Goal: Information Seeking & Learning: Learn about a topic

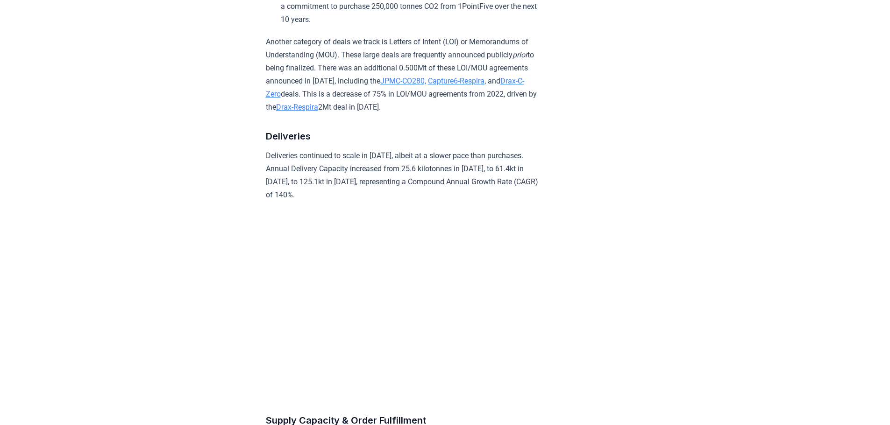
scroll to position [1634, 0]
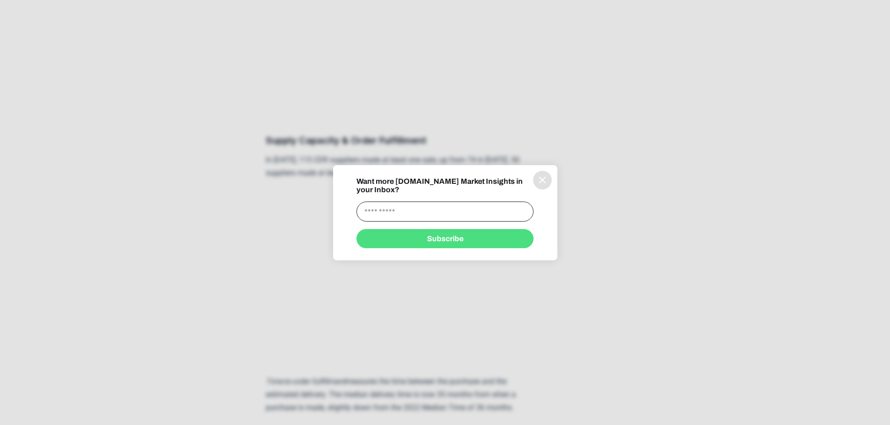
click at [547, 184] on button "information" at bounding box center [542, 180] width 19 height 19
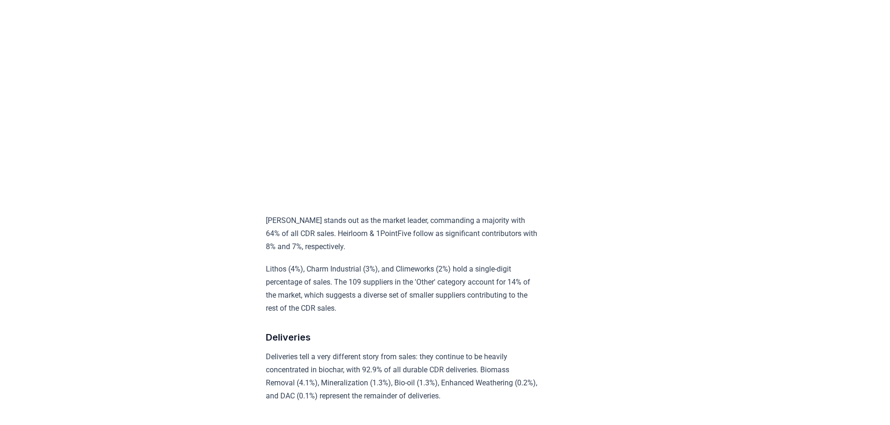
scroll to position [3129, 0]
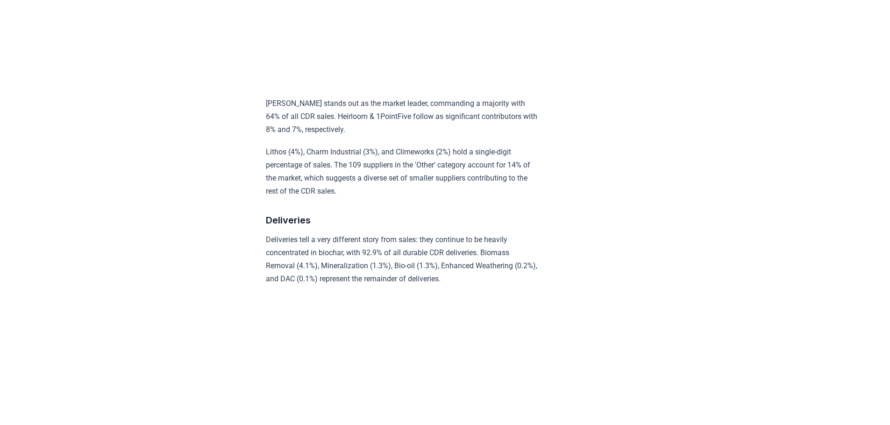
click at [367, 131] on p "[PERSON_NAME] stands out as the market leader, commanding a majority with 64% o…" at bounding box center [402, 116] width 273 height 39
click at [399, 128] on p "[PERSON_NAME] stands out as the market leader, commanding a majority with 64% o…" at bounding box center [402, 116] width 273 height 39
click at [448, 122] on p "[PERSON_NAME] stands out as the market leader, commanding a majority with 64% o…" at bounding box center [402, 116] width 273 height 39
click at [320, 136] on p "[PERSON_NAME] stands out as the market leader, commanding a majority with 64% o…" at bounding box center [402, 116] width 273 height 39
click at [371, 136] on p "[PERSON_NAME] stands out as the market leader, commanding a majority with 64% o…" at bounding box center [402, 116] width 273 height 39
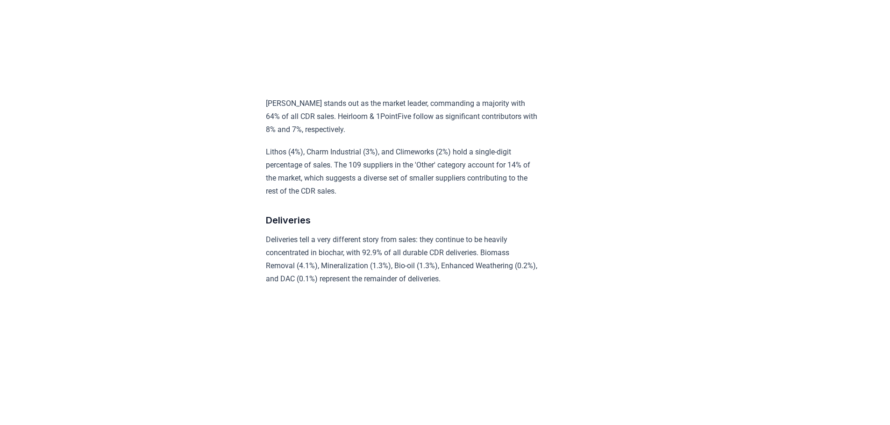
click at [494, 129] on p "[PERSON_NAME] stands out as the market leader, commanding a majority with 64% o…" at bounding box center [402, 116] width 273 height 39
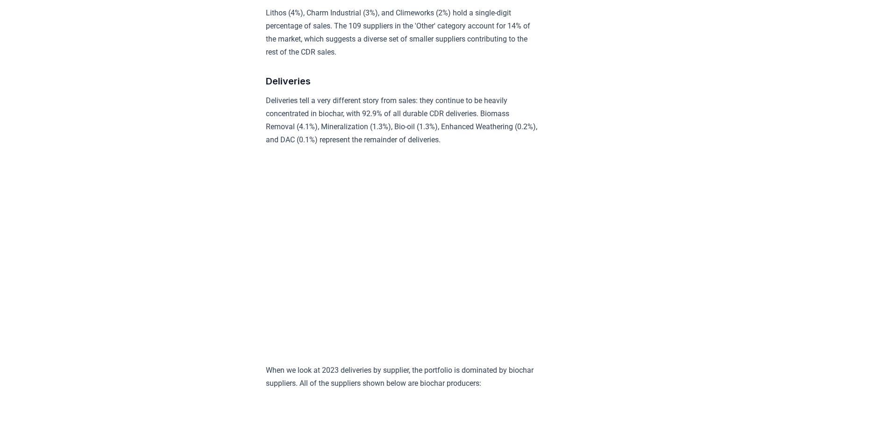
scroll to position [3269, 0]
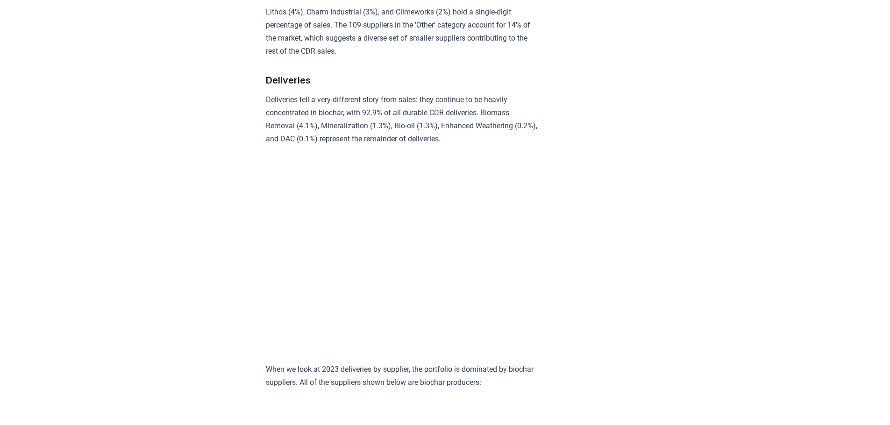
scroll to position [3362, 0]
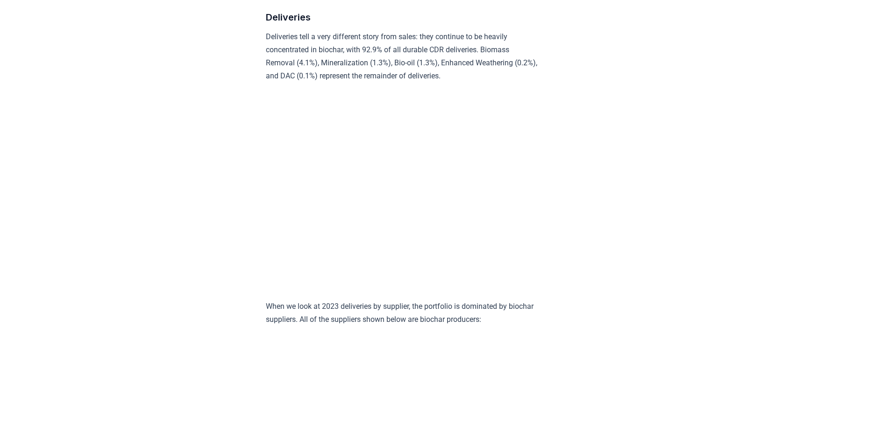
scroll to position [3316, 0]
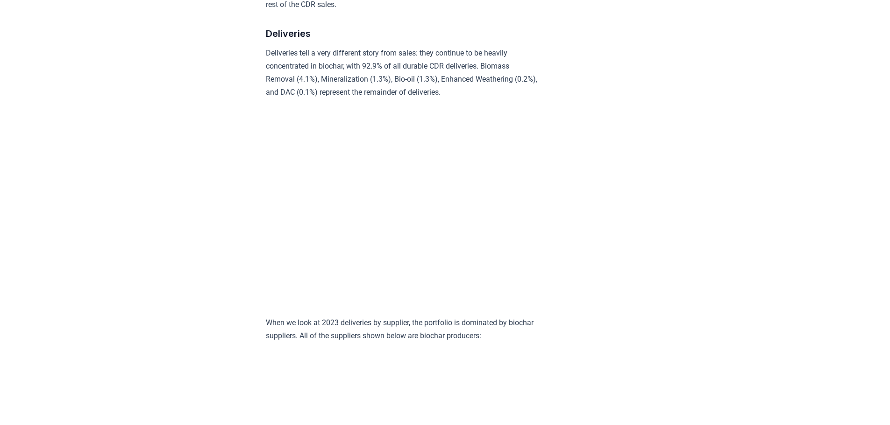
drag, startPoint x: 697, startPoint y: 156, endPoint x: 693, endPoint y: 149, distance: 8.4
click at [367, 66] on p "Deliveries tell a very different story from sales: they continue to be heavily …" at bounding box center [402, 73] width 273 height 52
click at [412, 71] on p "Deliveries tell a very different story from sales: they continue to be heavily …" at bounding box center [402, 73] width 273 height 52
click at [451, 67] on p "Deliveries tell a very different story from sales: they continue to be heavily …" at bounding box center [402, 73] width 273 height 52
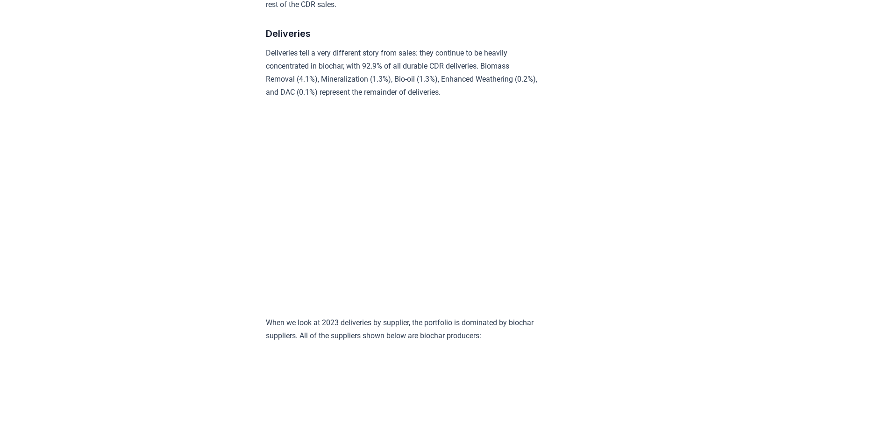
click at [489, 82] on p "Deliveries tell a very different story from sales: they continue to be heavily …" at bounding box center [402, 73] width 273 height 52
click at [493, 90] on p "Deliveries tell a very different story from sales: they continue to be heavily …" at bounding box center [402, 73] width 273 height 52
click at [504, 91] on p "Deliveries tell a very different story from sales: they continue to be heavily …" at bounding box center [402, 73] width 273 height 52
click at [400, 99] on p "Deliveries tell a very different story from sales: they continue to be heavily …" at bounding box center [402, 73] width 273 height 52
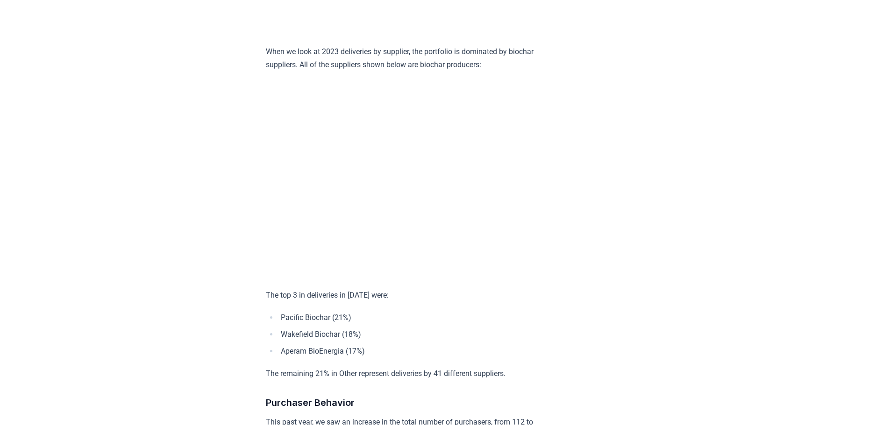
scroll to position [3596, 0]
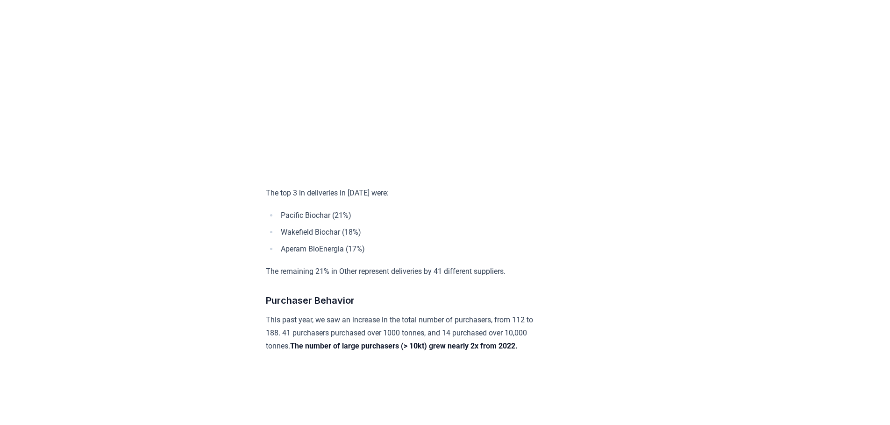
scroll to position [3736, 0]
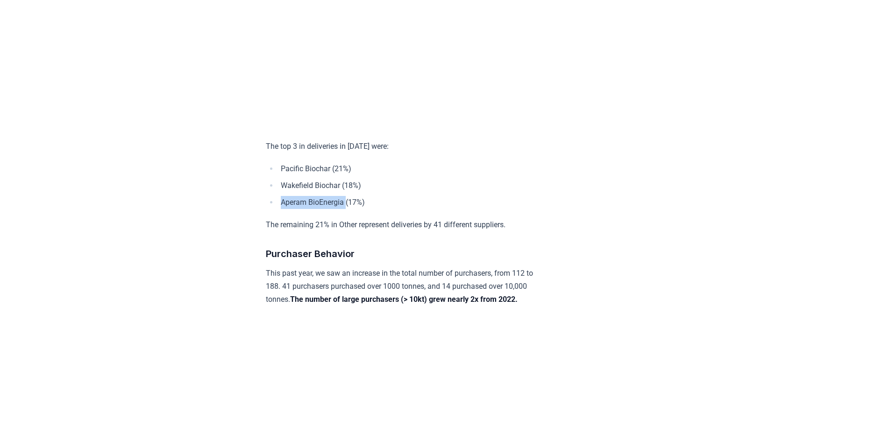
drag, startPoint x: 281, startPoint y: 220, endPoint x: 347, endPoint y: 228, distance: 66.7
click at [347, 209] on li "Aperam BioEnergia (17%)" at bounding box center [408, 202] width 261 height 13
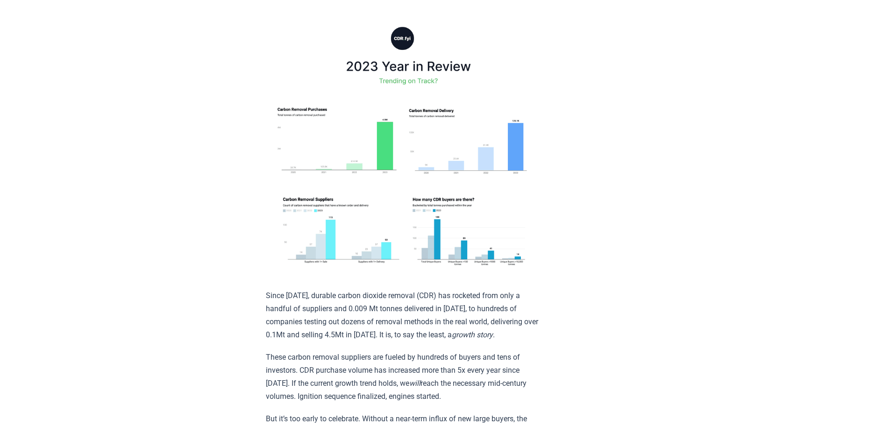
scroll to position [0, 0]
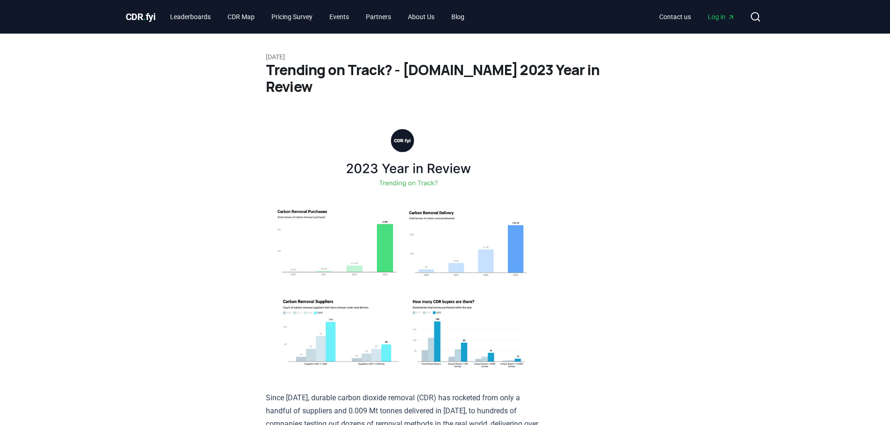
drag, startPoint x: 593, startPoint y: 187, endPoint x: 511, endPoint y: 204, distance: 83.4
click at [347, 213] on img at bounding box center [402, 247] width 273 height 259
drag, startPoint x: 159, startPoint y: 18, endPoint x: 121, endPoint y: 12, distance: 38.2
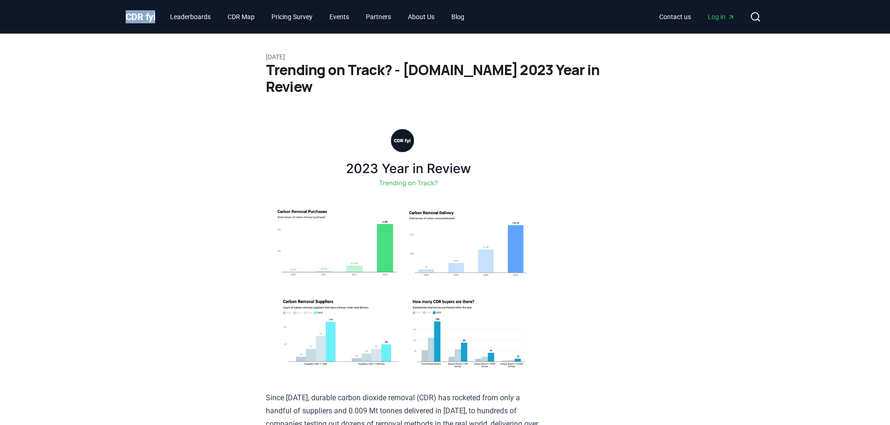
click at [121, 12] on div "CDR . fyi Leaderboards CDR Map Pricing Survey Events Partners About Us Blog Con…" at bounding box center [445, 17] width 654 height 34
copy span "CDR . fyi"
